Goal: Entertainment & Leisure: Consume media (video, audio)

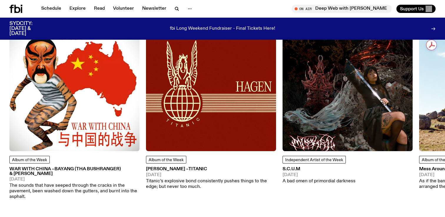
scroll to position [790, 0]
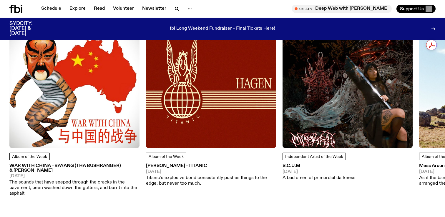
click at [100, 102] on img at bounding box center [74, 83] width 130 height 130
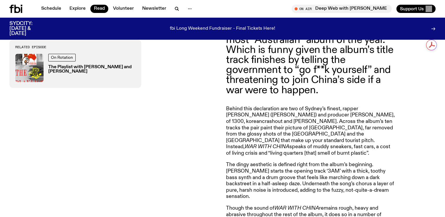
scroll to position [258, 0]
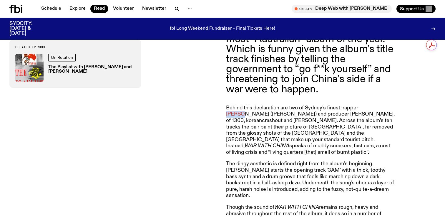
drag, startPoint x: 360, startPoint y: 109, endPoint x: 380, endPoint y: 109, distance: 20.6
click at [380, 109] on p "Behind this declaration are two of Sydney’s finest, rapper [PERSON_NAME] ([PERS…" at bounding box center [310, 130] width 169 height 51
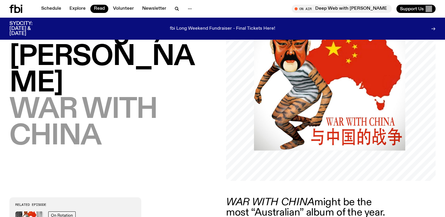
scroll to position [92, 0]
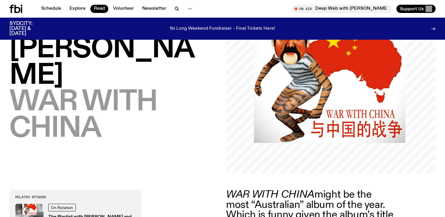
click at [328, 125] on img at bounding box center [329, 67] width 151 height 151
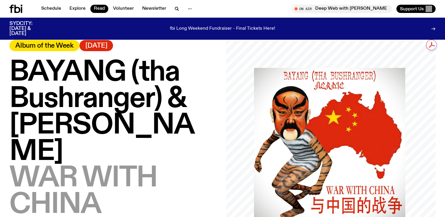
scroll to position [0, 0]
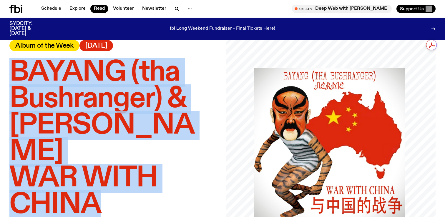
drag, startPoint x: 97, startPoint y: 181, endPoint x: 6, endPoint y: 84, distance: 133.0
click at [6, 84] on div "BAYANG (tha Bushranger) & [PERSON_NAME] – WAR WITH CHINA Album of the Week [DAT…" at bounding box center [222, 144] width 445 height 209
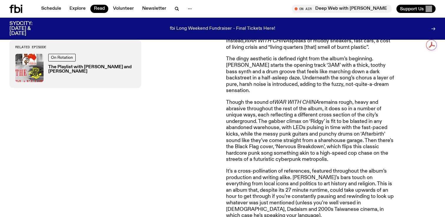
scroll to position [366, 0]
